Goal: Register for event/course

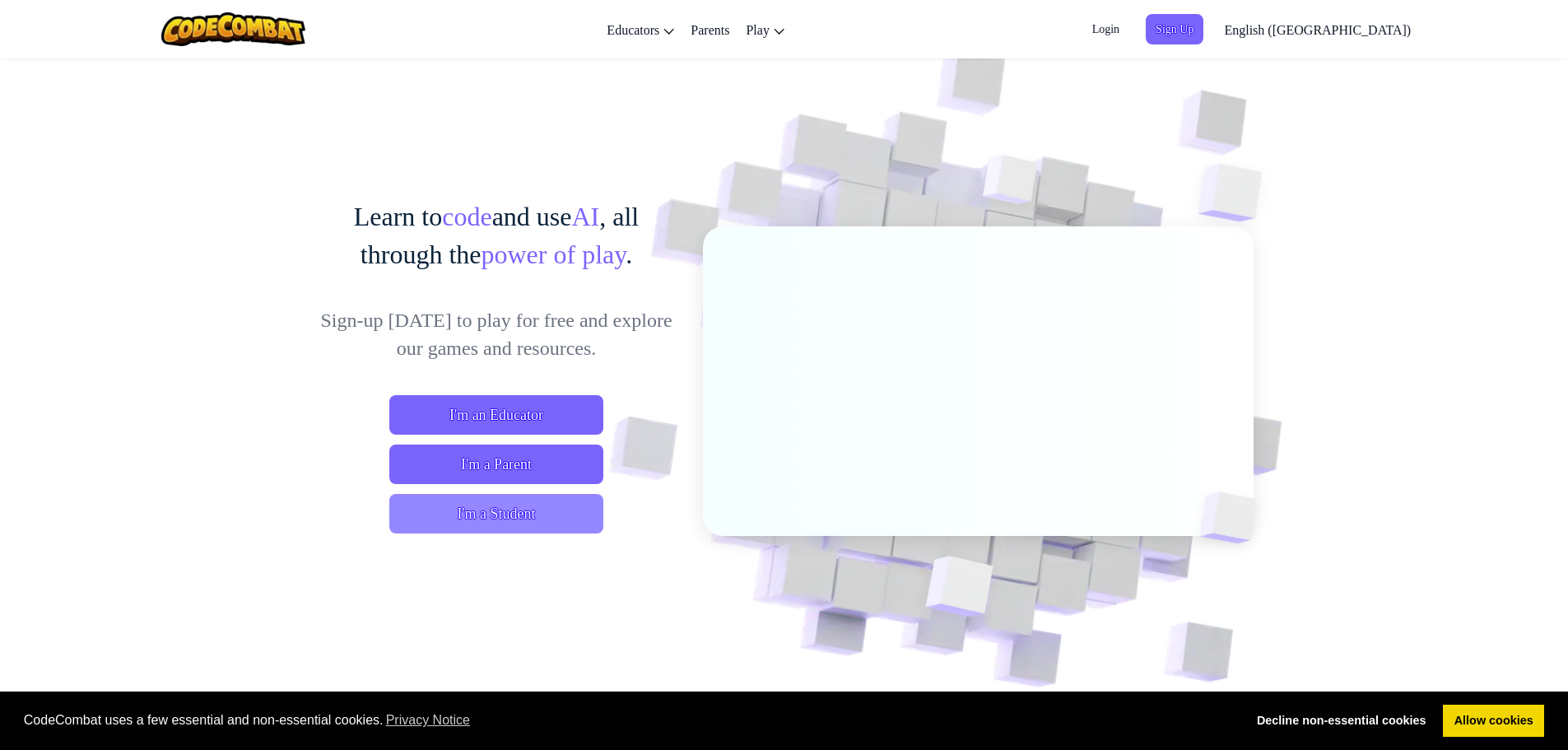
click at [529, 518] on span "I'm a Student" at bounding box center [497, 514] width 214 height 40
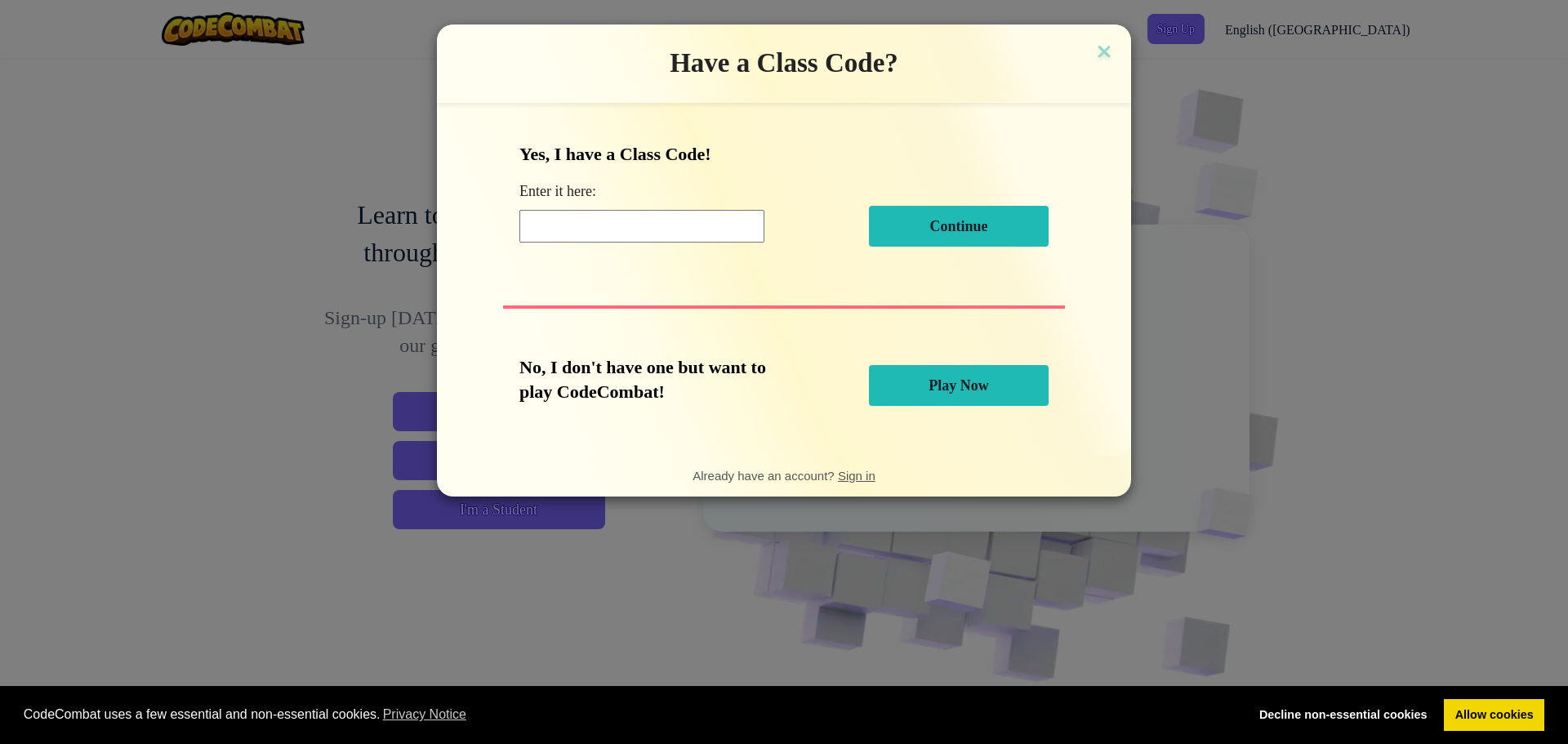
drag, startPoint x: 907, startPoint y: 382, endPoint x: 903, endPoint y: 392, distance: 10.8
click at [905, 391] on button "Play Now" at bounding box center [958, 385] width 179 height 41
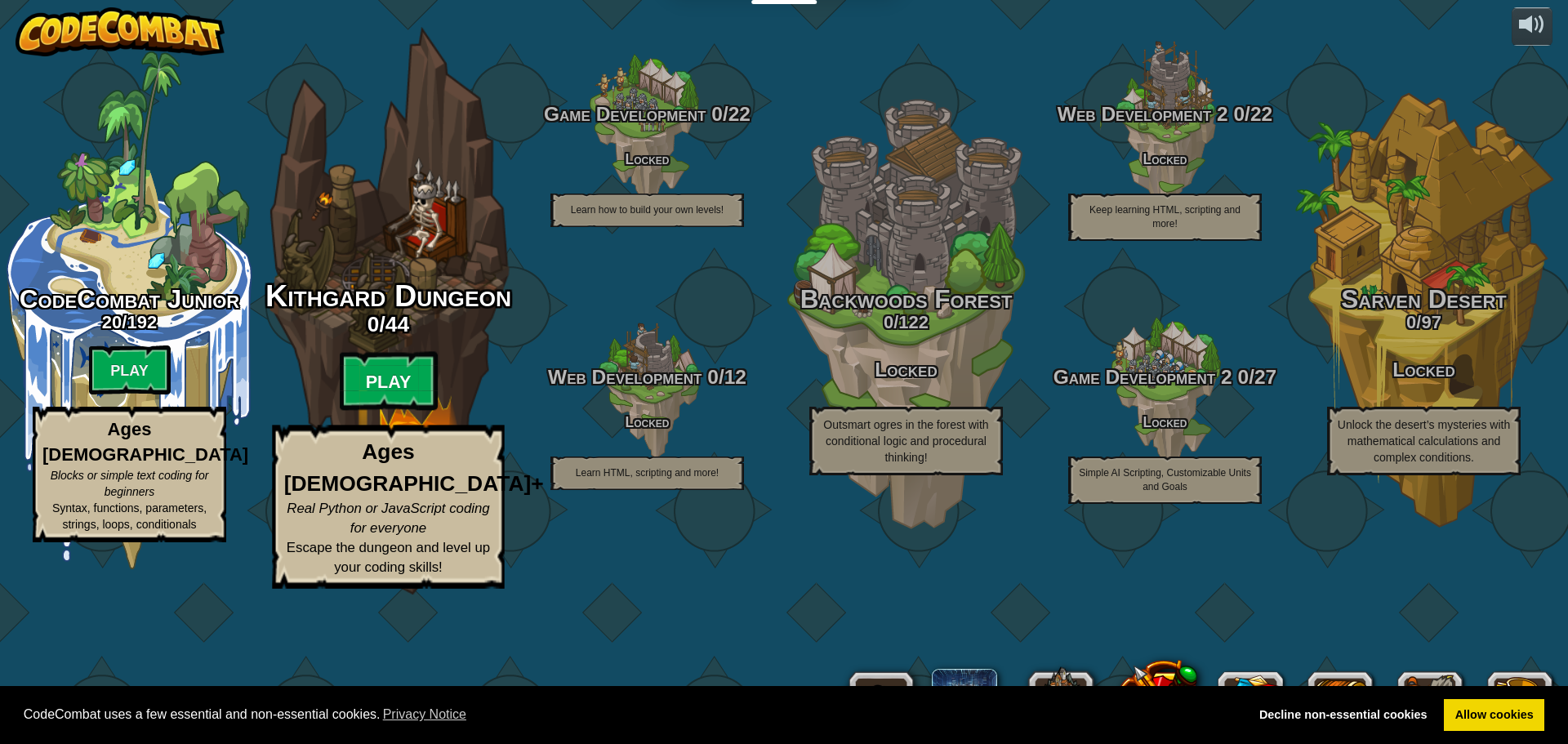
click at [394, 411] on btn "Play" at bounding box center [388, 381] width 98 height 59
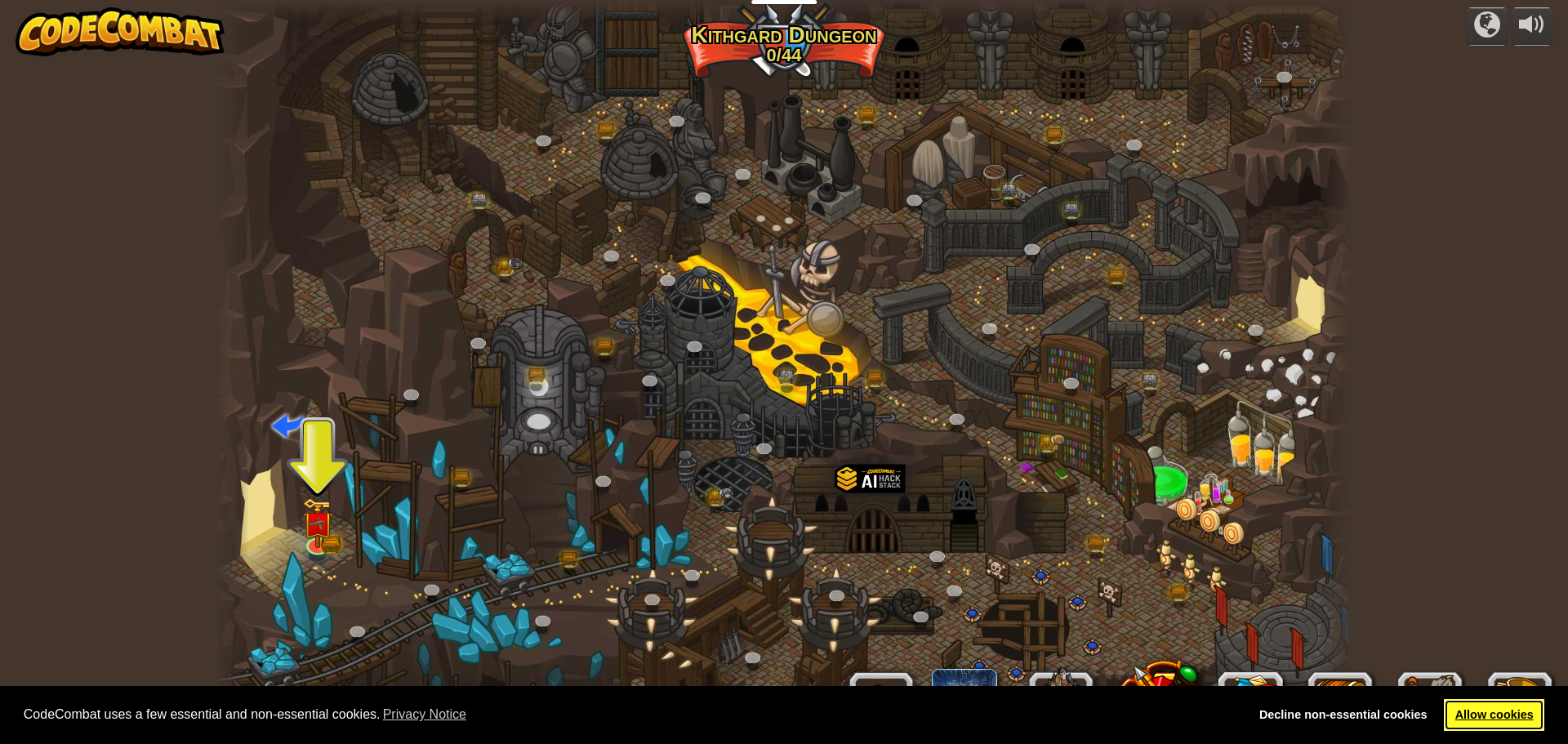
click at [1474, 708] on link "Allow cookies" at bounding box center [1493, 715] width 100 height 32
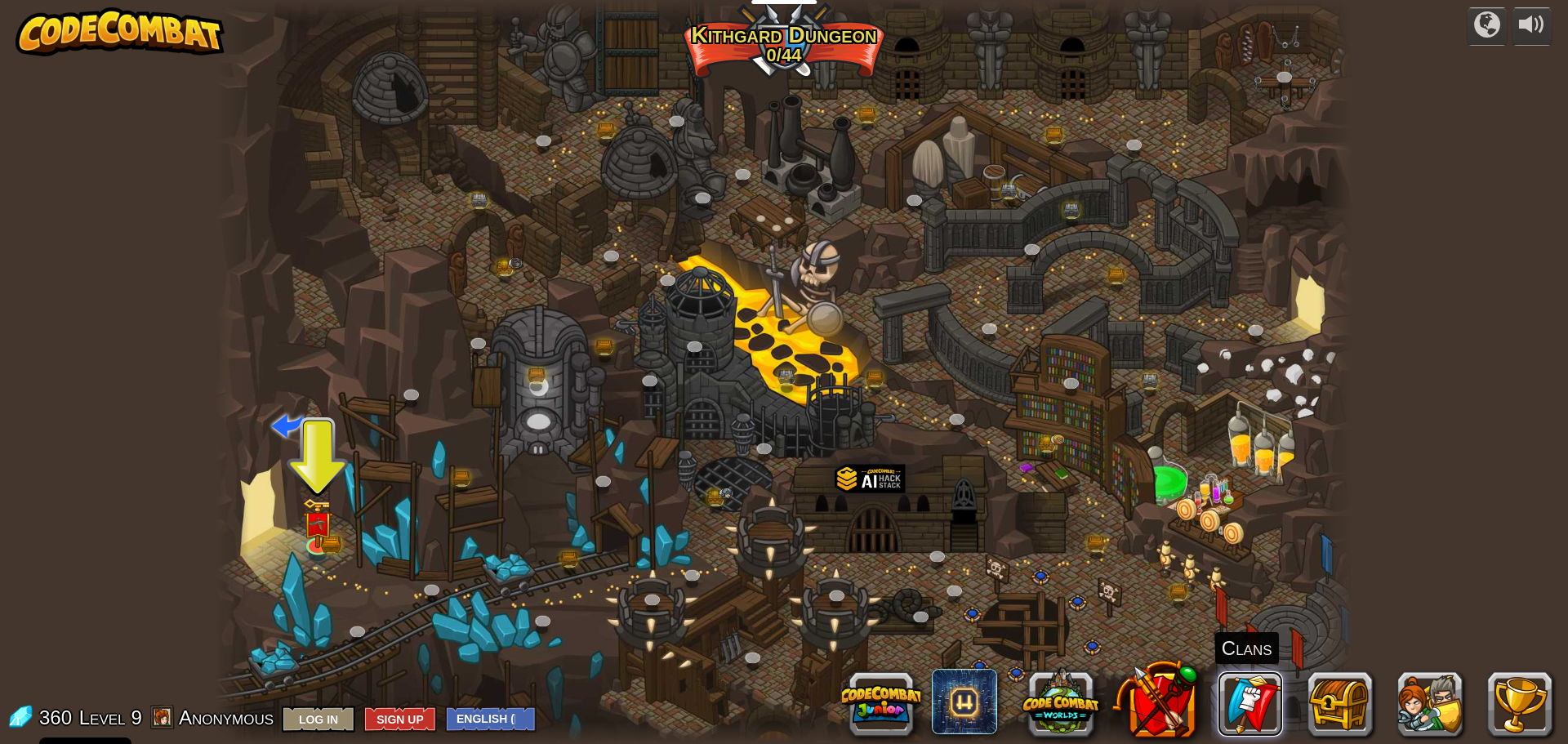
click at [1242, 690] on link at bounding box center [1250, 703] width 66 height 66
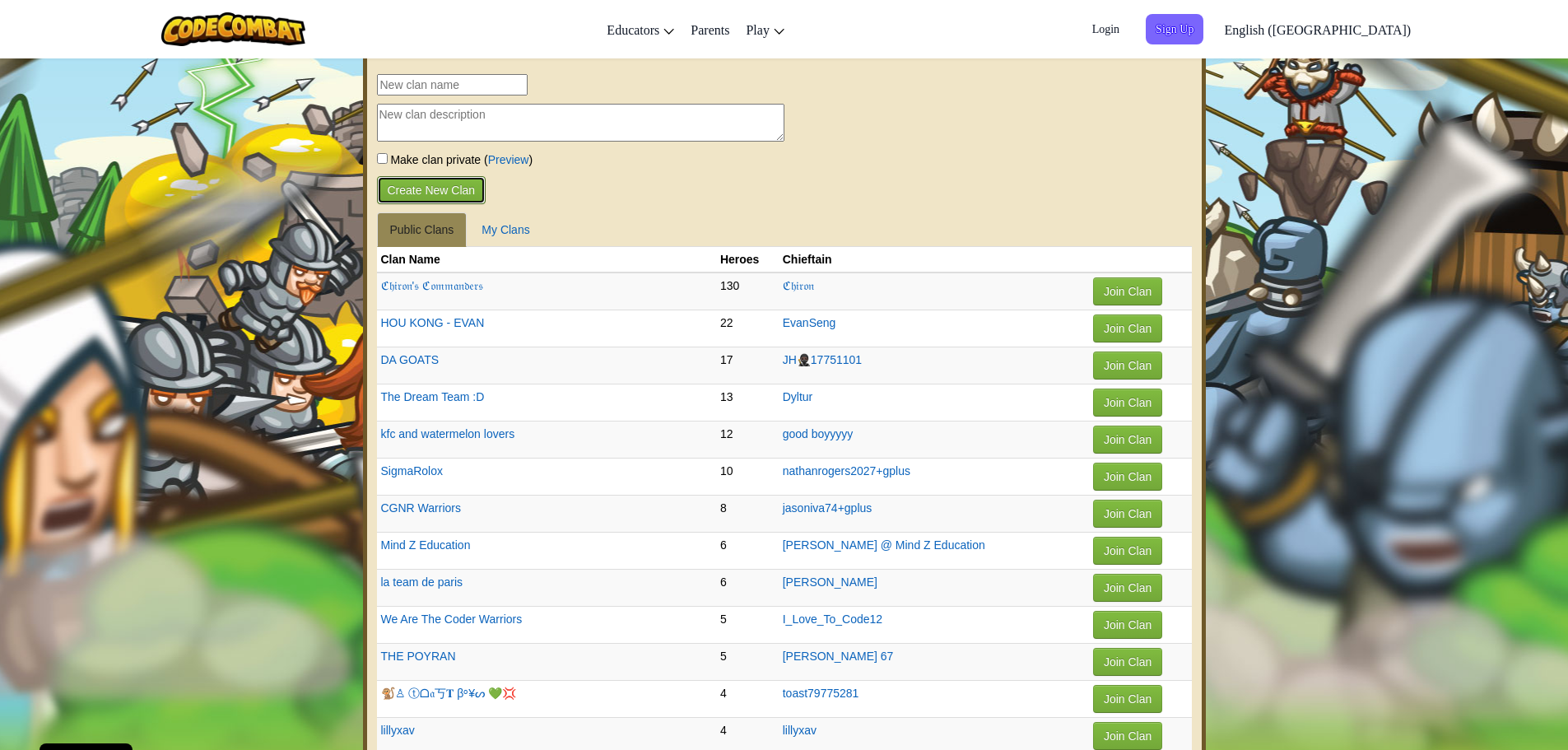
click at [446, 201] on button "Create New Clan" at bounding box center [431, 190] width 110 height 28
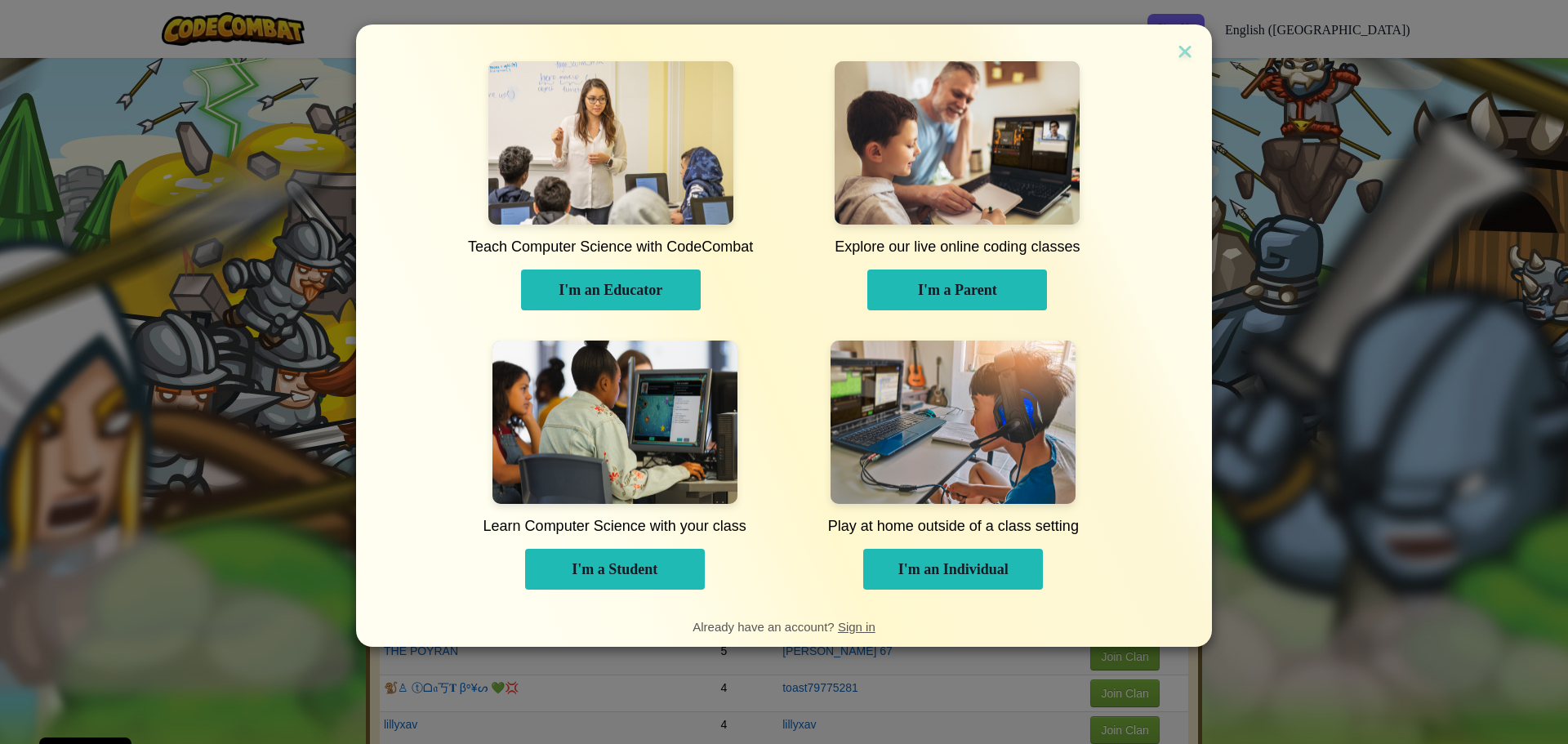
click at [653, 574] on span "I'm a Student" at bounding box center [614, 569] width 86 height 16
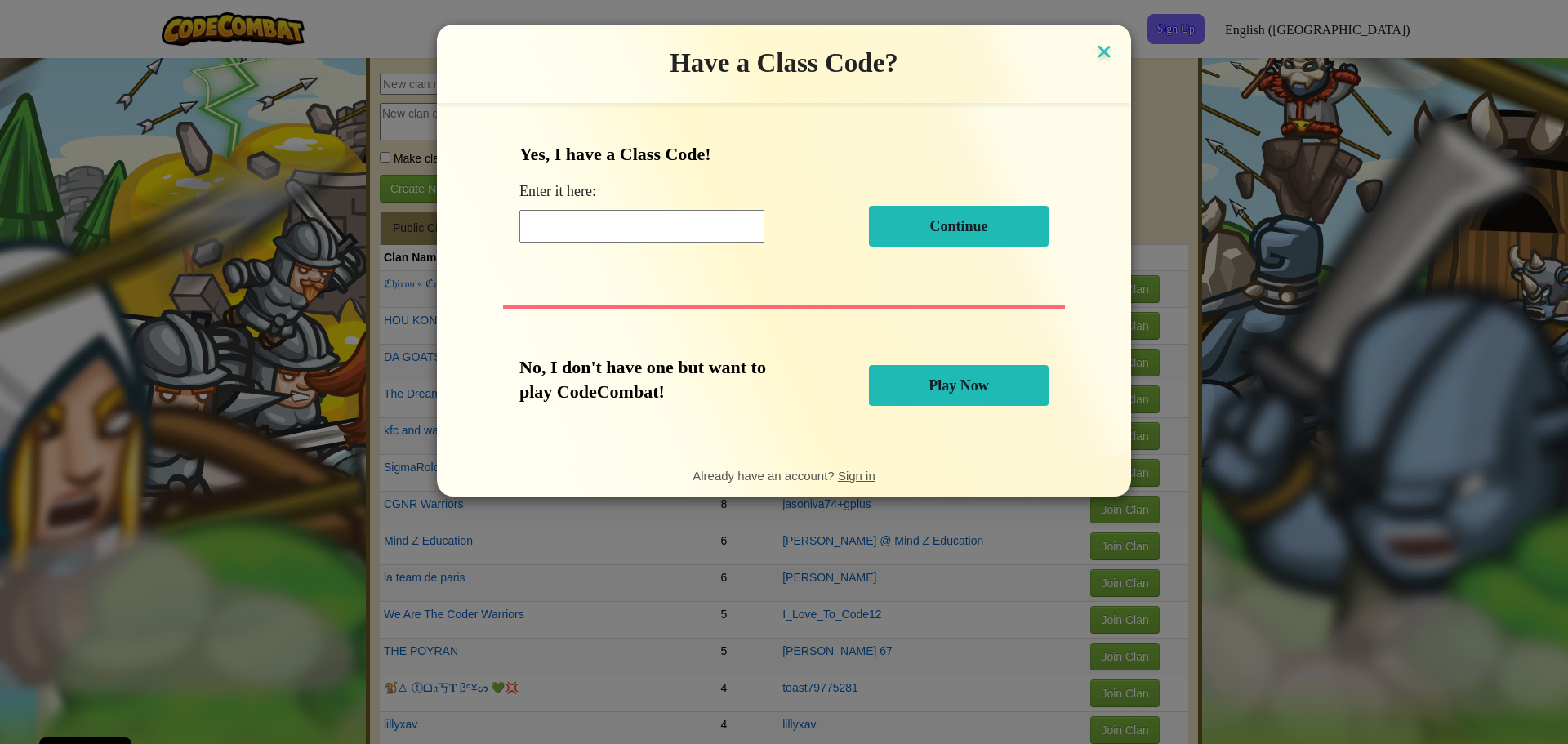
click at [1096, 57] on img at bounding box center [1105, 52] width 22 height 24
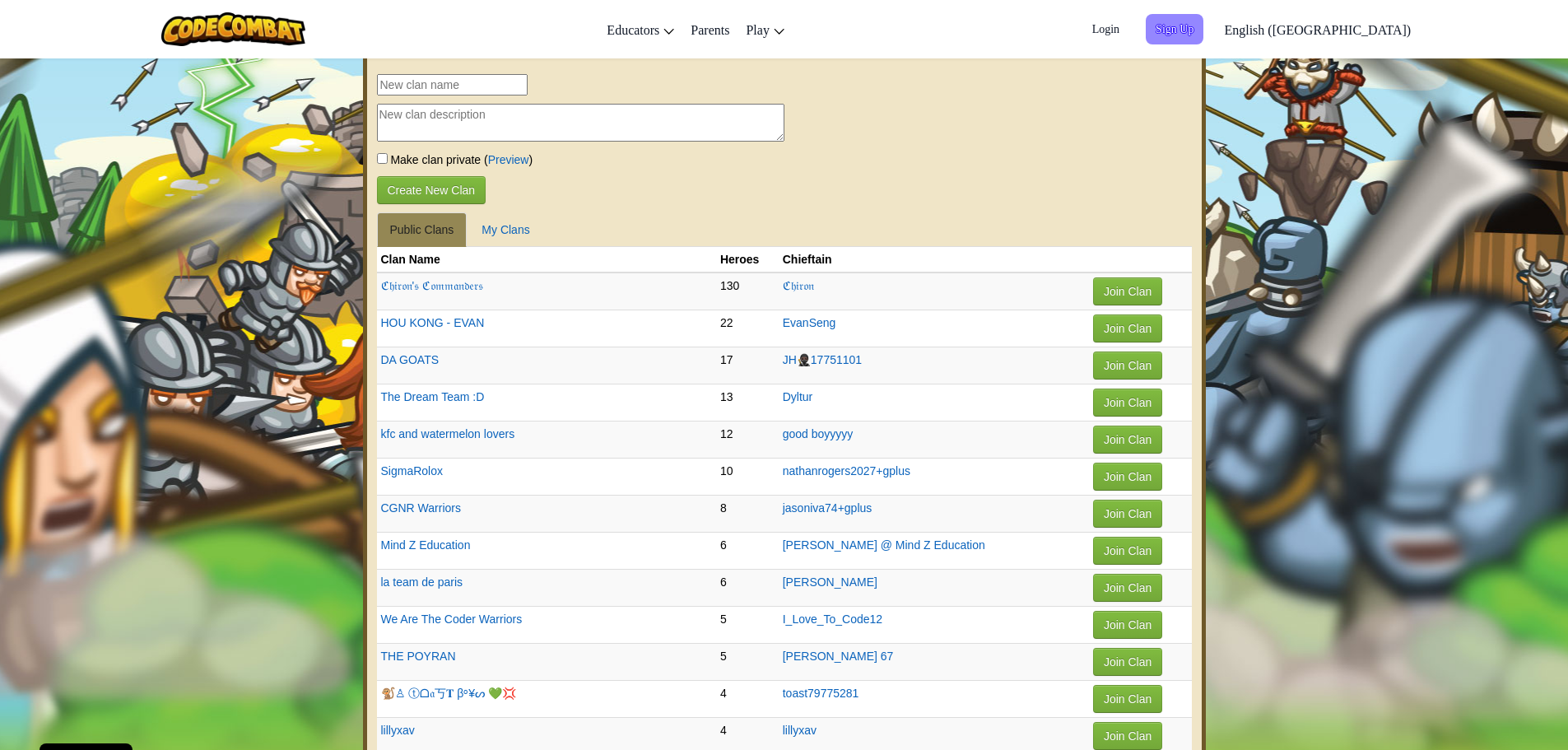
click at [1203, 25] on span "Sign Up" at bounding box center [1174, 29] width 57 height 31
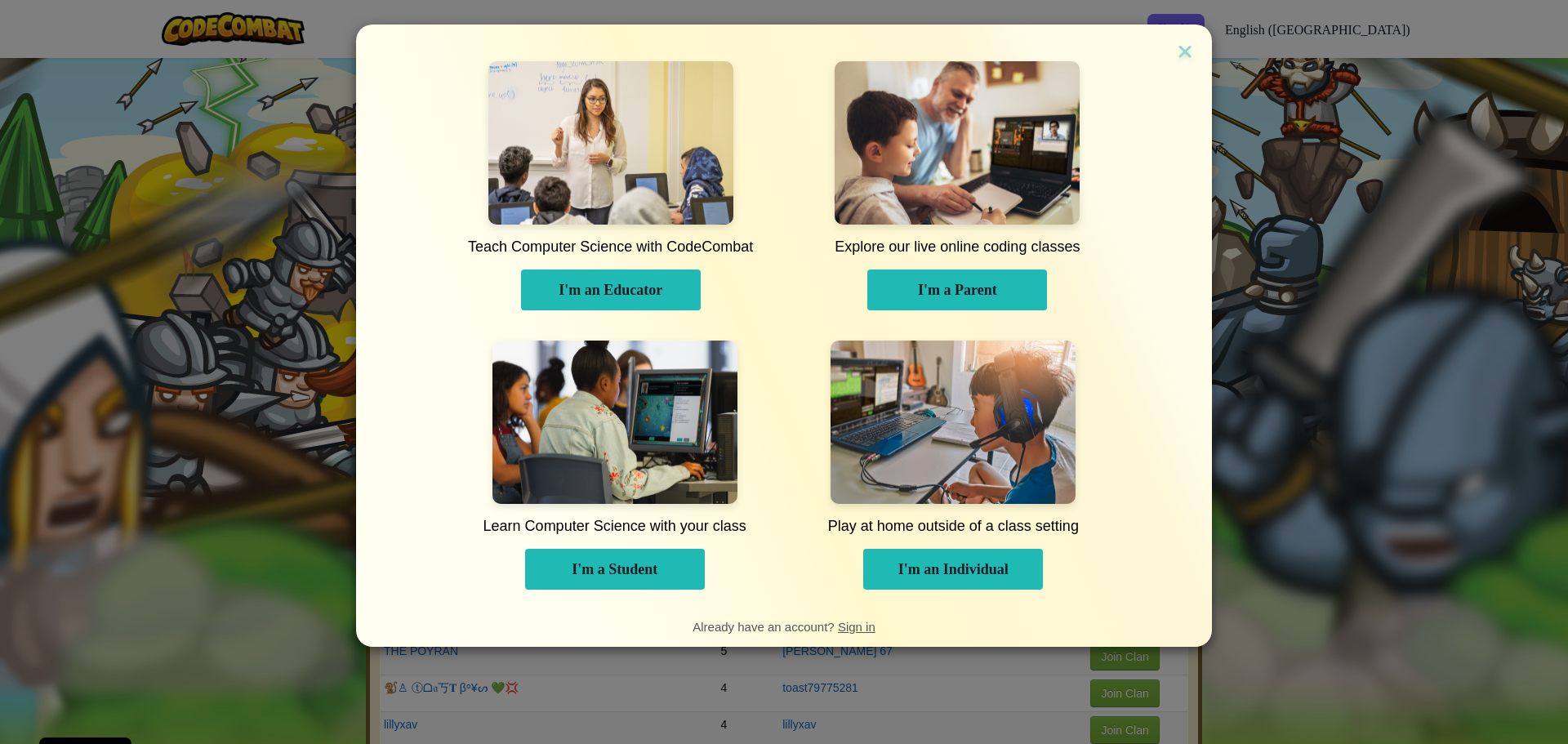
click at [593, 562] on span "I'm a Student" at bounding box center [614, 569] width 86 height 16
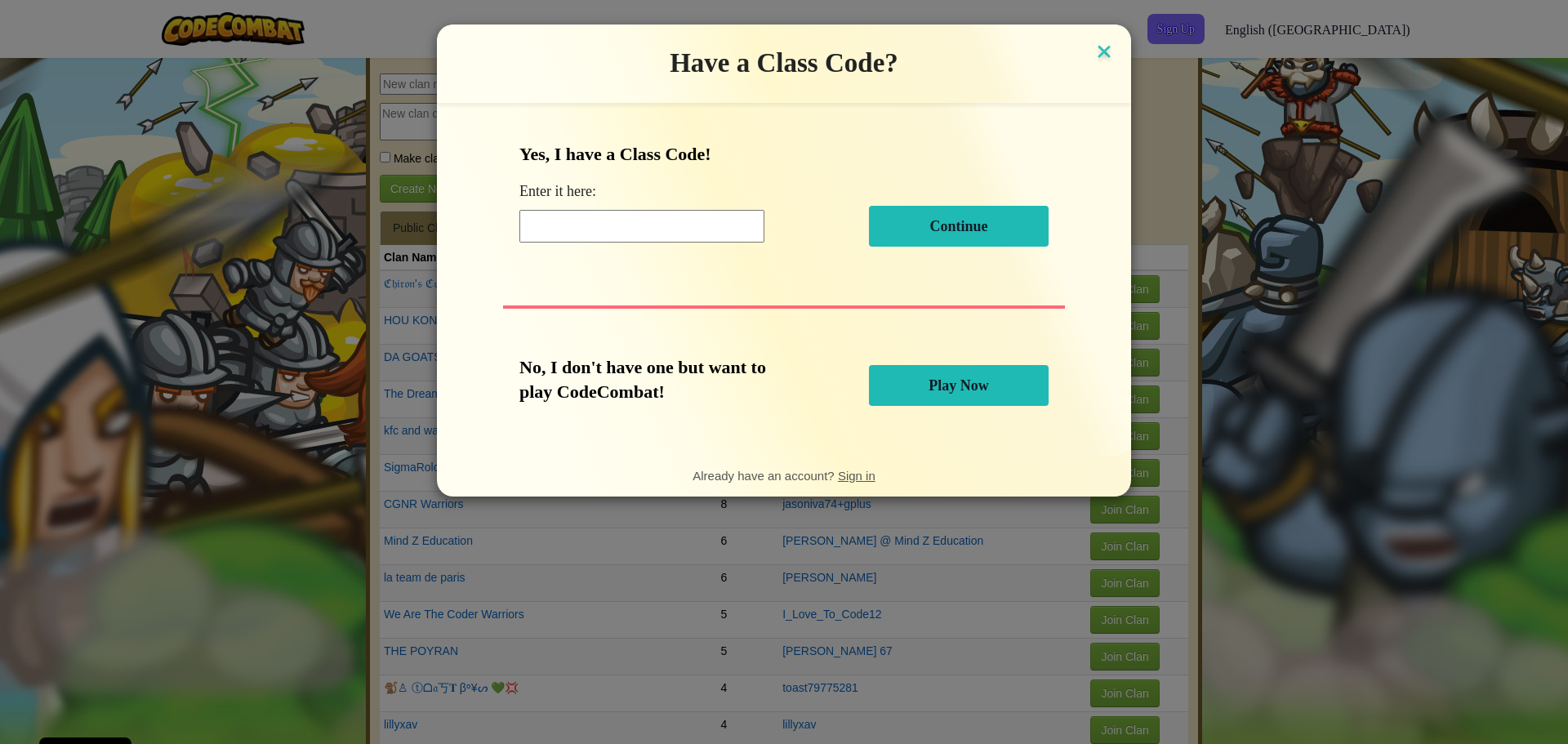
click at [1094, 63] on img at bounding box center [1105, 52] width 22 height 24
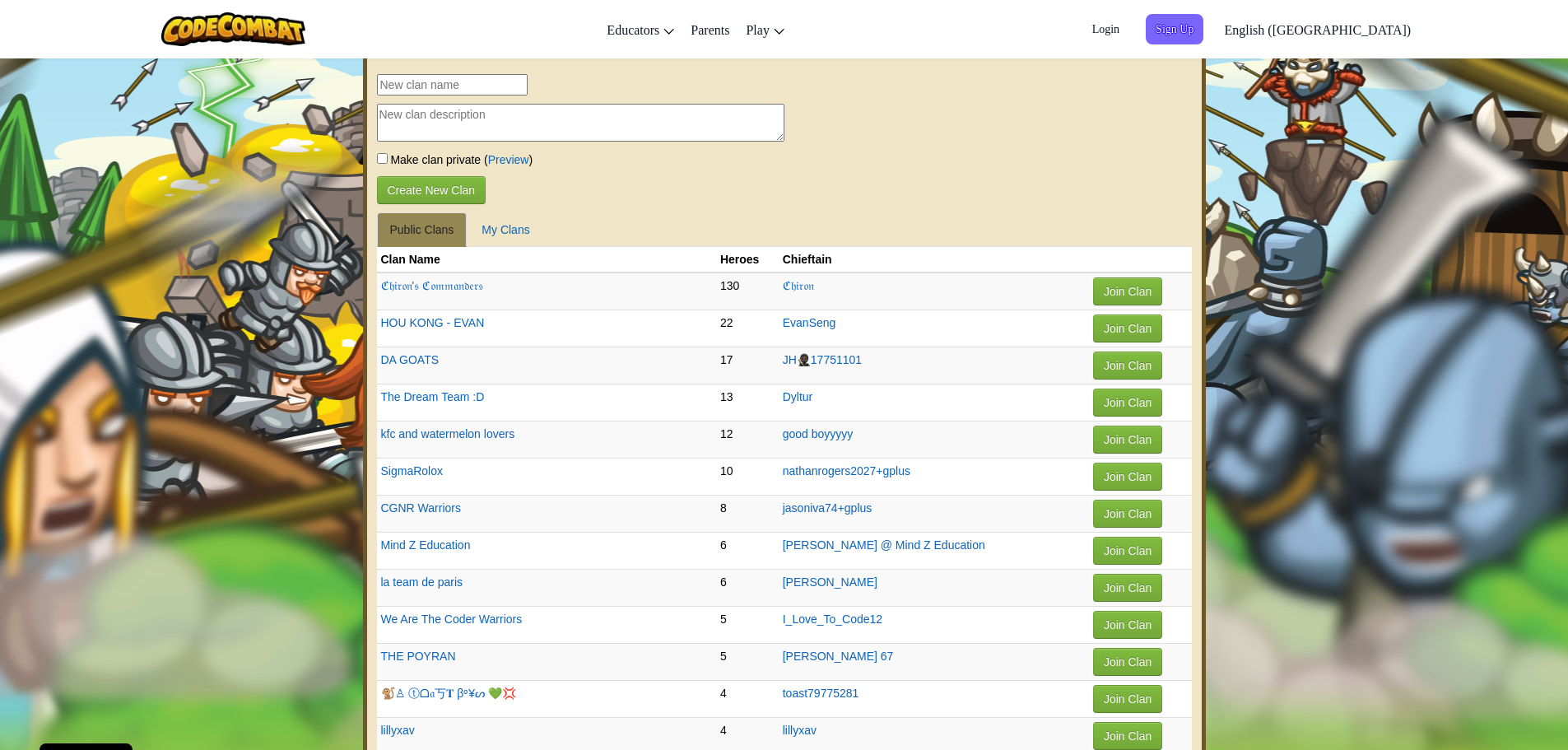
click at [1129, 32] on span "Login" at bounding box center [1106, 29] width 47 height 31
